Goal: Information Seeking & Learning: Learn about a topic

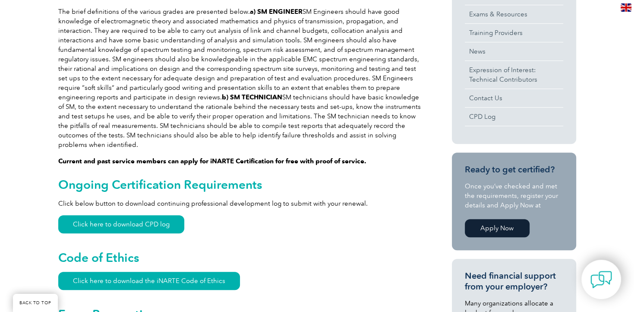
scroll to position [547, 0]
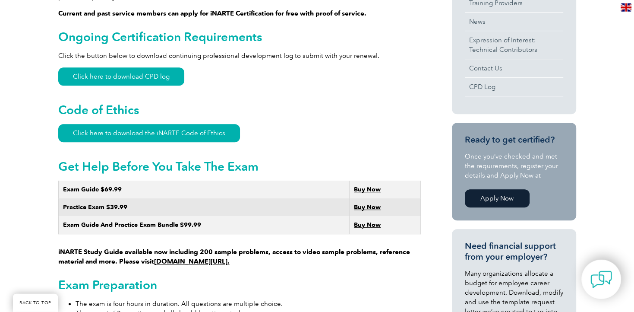
scroll to position [410, 0]
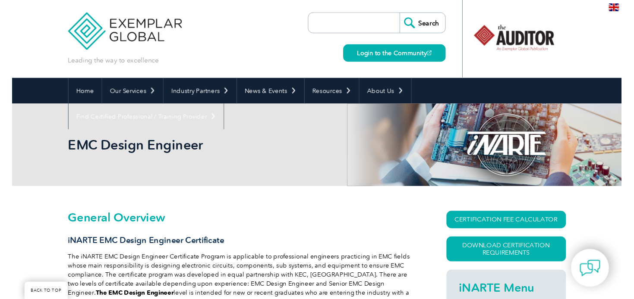
scroll to position [410, 0]
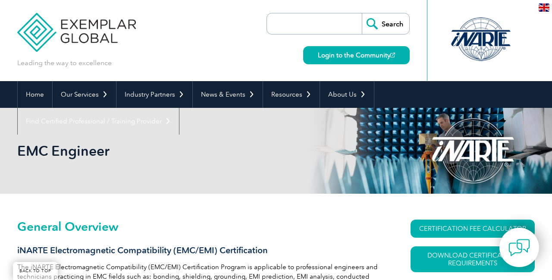
scroll to position [394, 0]
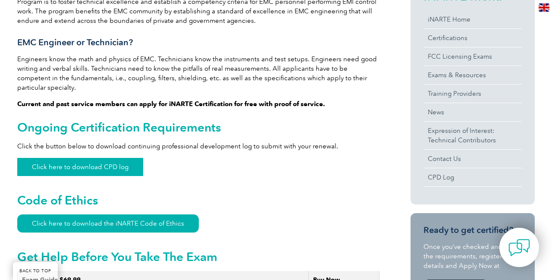
click at [133, 158] on link "Click here to download CPD log" at bounding box center [80, 167] width 126 height 18
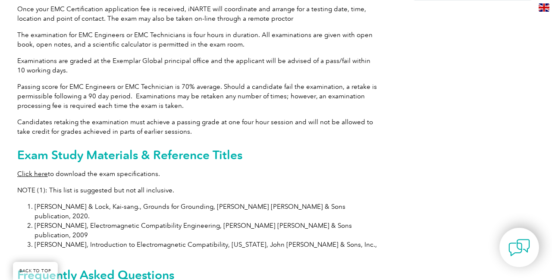
scroll to position [896, 0]
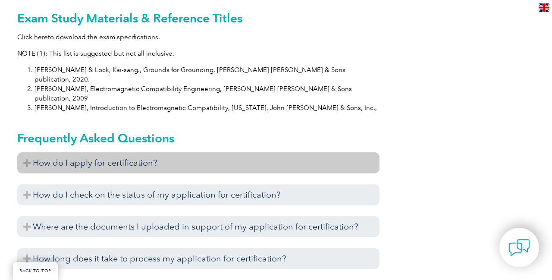
click at [198, 152] on h3 "How do I apply for certification?" at bounding box center [198, 162] width 362 height 21
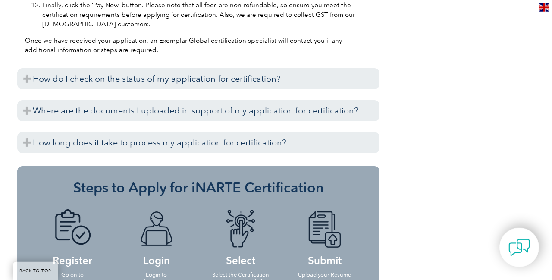
scroll to position [1306, 0]
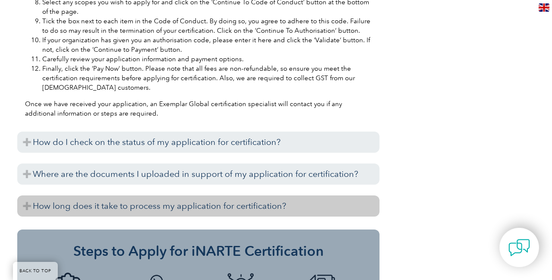
click at [208, 195] on h3 "How long does it take to process my application for certification?" at bounding box center [198, 205] width 362 height 21
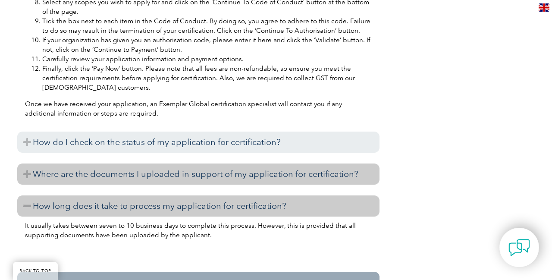
click at [226, 164] on h3 "Where are the documents I uploaded in support of my application for certificati…" at bounding box center [198, 174] width 362 height 21
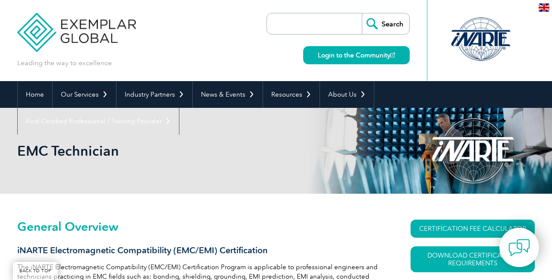
scroll to position [121, 0]
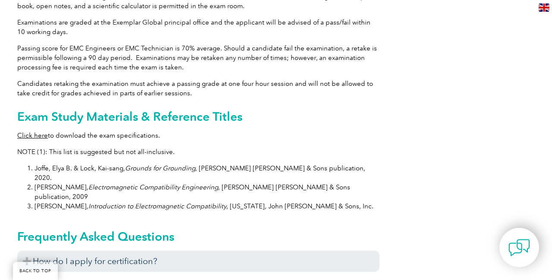
scroll to position [820, 0]
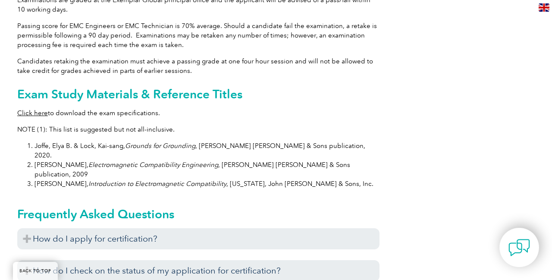
click at [35, 109] on link "Click here" at bounding box center [32, 113] width 31 height 8
